Goal: Information Seeking & Learning: Learn about a topic

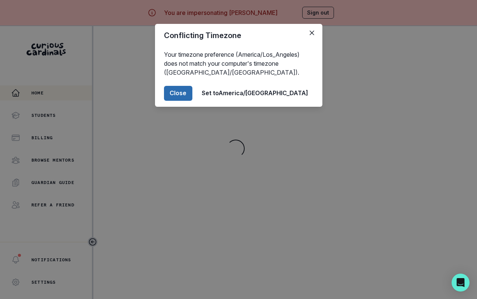
click at [192, 92] on button "Close" at bounding box center [178, 93] width 28 height 15
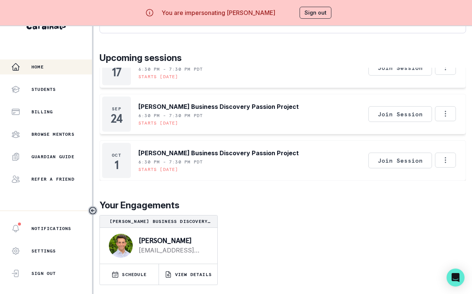
scroll to position [32, 0]
click at [211, 274] on p "VIEW DETAILS" at bounding box center [193, 274] width 37 height 6
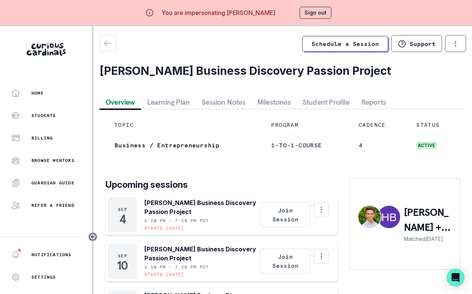
click at [239, 102] on button "Session Notes" at bounding box center [223, 101] width 56 height 13
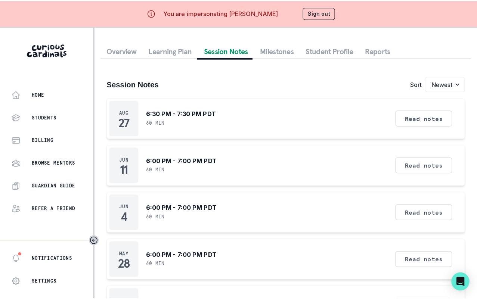
scroll to position [49, 0]
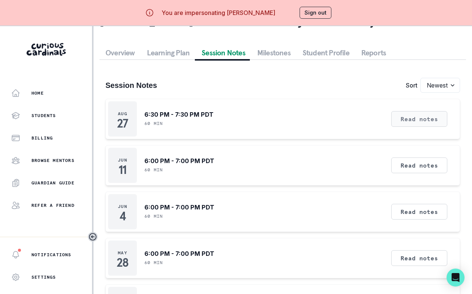
click at [418, 122] on button "Read notes" at bounding box center [419, 119] width 56 height 16
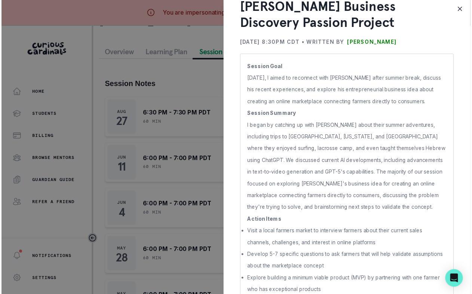
scroll to position [59, 0]
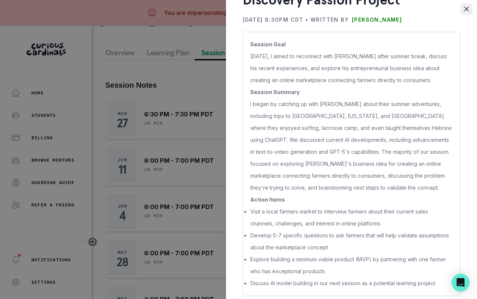
click at [463, 7] on button "Close" at bounding box center [467, 9] width 12 height 12
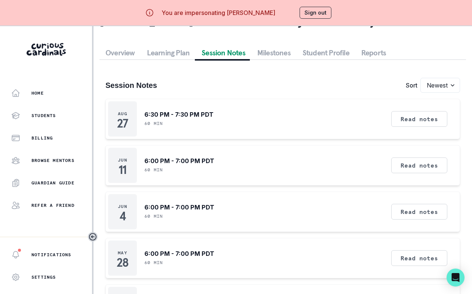
click at [418, 159] on div "Read notes" at bounding box center [418, 165] width 61 height 35
click at [420, 170] on button "Read notes" at bounding box center [419, 165] width 56 height 16
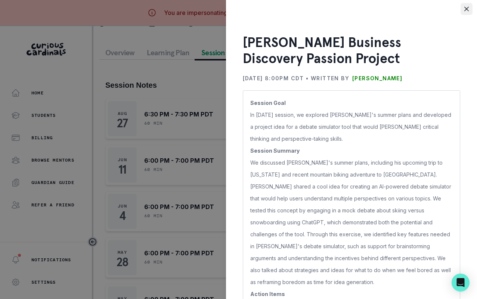
click at [465, 7] on icon "Close" at bounding box center [466, 9] width 4 height 4
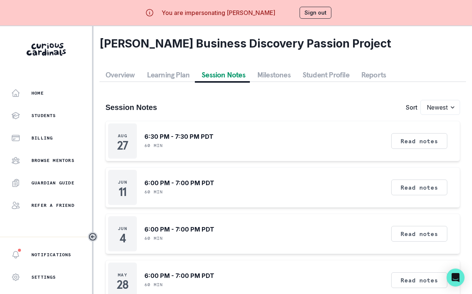
scroll to position [0, 0]
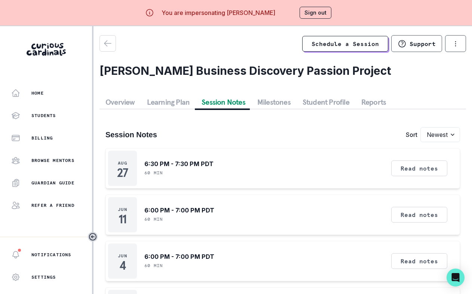
click at [109, 102] on button "Overview" at bounding box center [119, 101] width 41 height 13
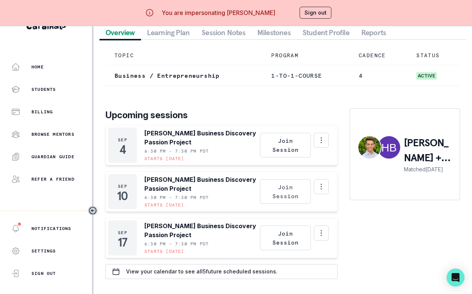
scroll to position [32, 0]
